Goal: Task Accomplishment & Management: Manage account settings

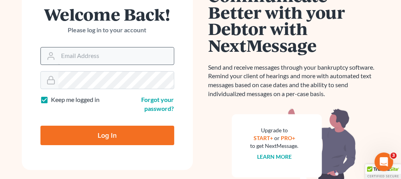
scroll to position [117, 0]
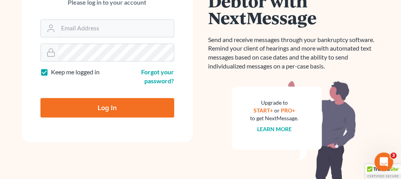
type input "[PERSON_NAME][EMAIL_ADDRESS][DOMAIN_NAME]"
click at [99, 107] on input "Log In" at bounding box center [107, 107] width 134 height 19
type input "Thinking..."
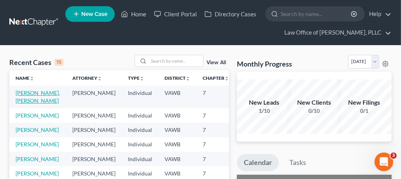
click at [32, 99] on link "[PERSON_NAME], [PERSON_NAME]" at bounding box center [38, 97] width 44 height 14
